Goal: Task Accomplishment & Management: Manage account settings

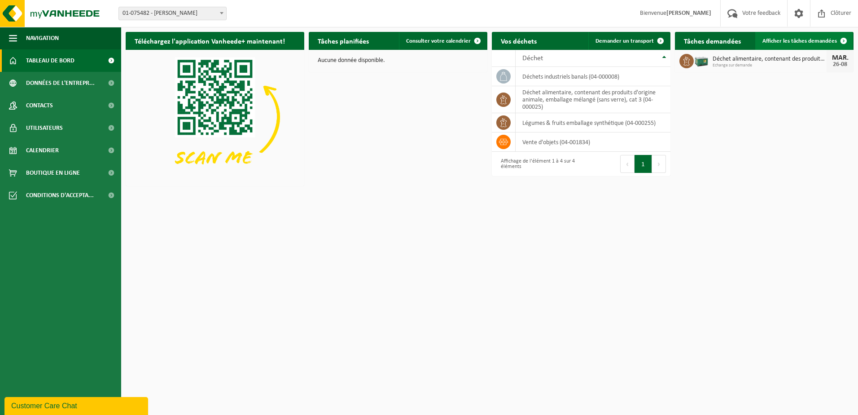
click at [798, 35] on link "Afficher les tâches demandées" at bounding box center [803, 41] width 97 height 18
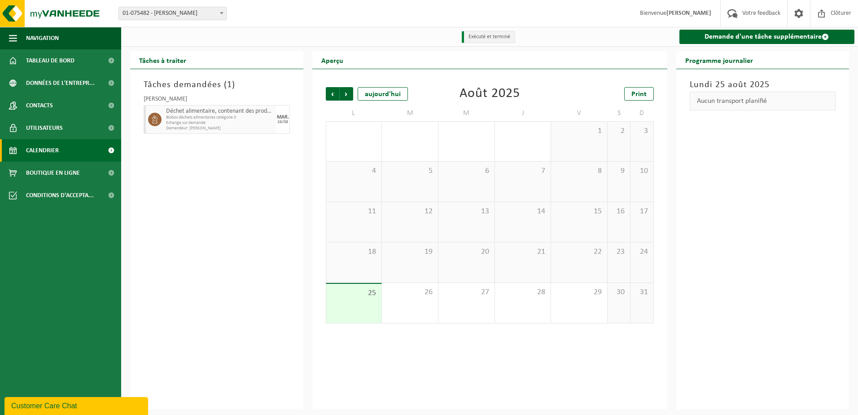
click at [190, 122] on span "Echange sur demande" at bounding box center [220, 122] width 108 height 5
